Goal: Transaction & Acquisition: Purchase product/service

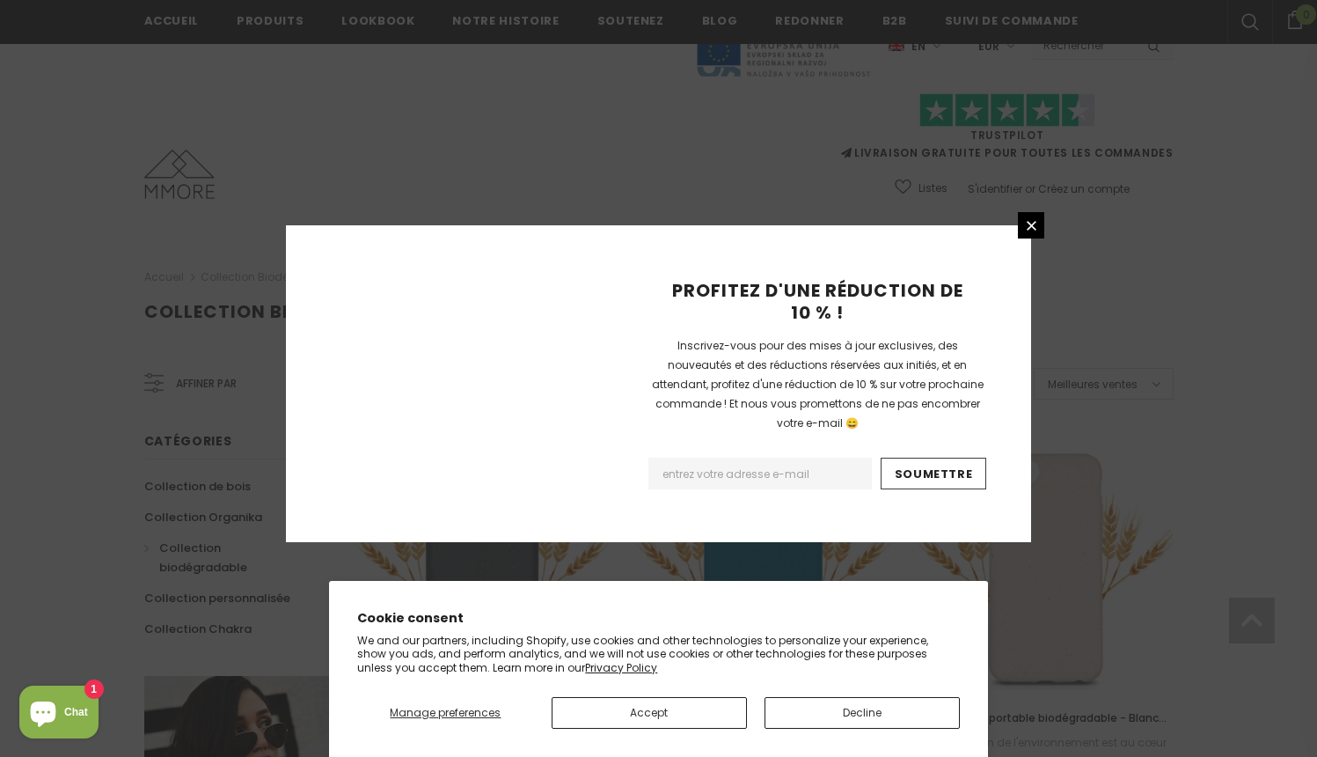
scroll to position [2024, 0]
